Goal: Find contact information: Find contact information

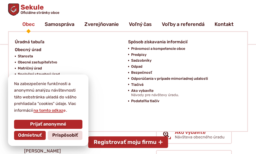
scroll to position [75, 0]
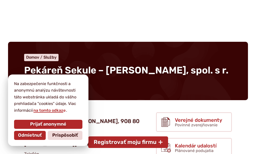
scroll to position [25, 0]
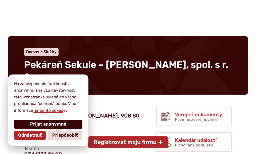
click at [40, 121] on span "Prijať anonymné" at bounding box center [48, 124] width 36 height 6
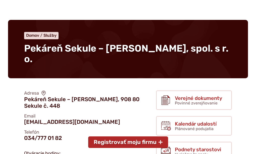
scroll to position [50, 0]
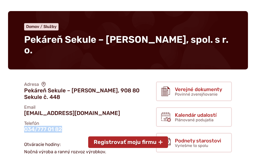
drag, startPoint x: 125, startPoint y: 97, endPoint x: 85, endPoint y: 98, distance: 40.2
click at [85, 98] on div "Adresa Pekáreň Sekule – Kubina, 908 80 Sekule č. 448 Email ivankubina@azet.sk T…" at bounding box center [90, 106] width 140 height 55
copy link "034/777 01 82"
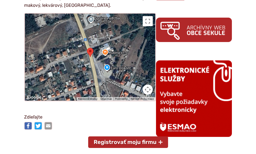
scroll to position [302, 0]
